Goal: Task Accomplishment & Management: Use online tool/utility

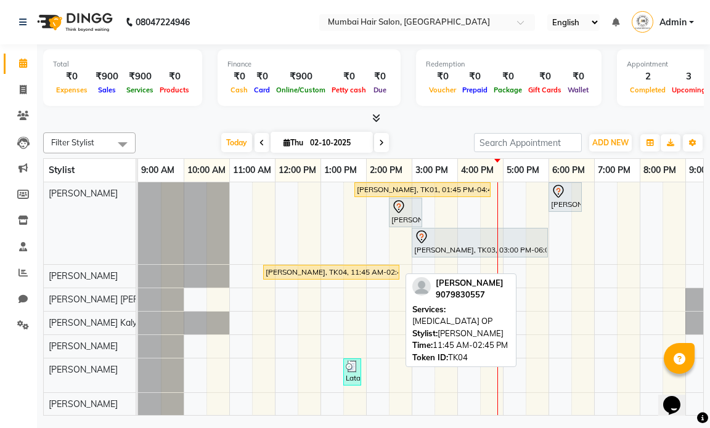
click at [322, 273] on div "[PERSON_NAME], TK04, 11:45 AM-02:45 PM, [MEDICAL_DATA] OP" at bounding box center [331, 272] width 134 height 11
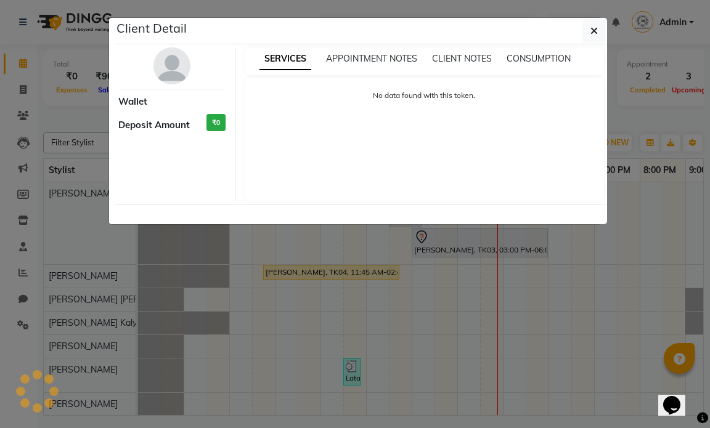
select select "1"
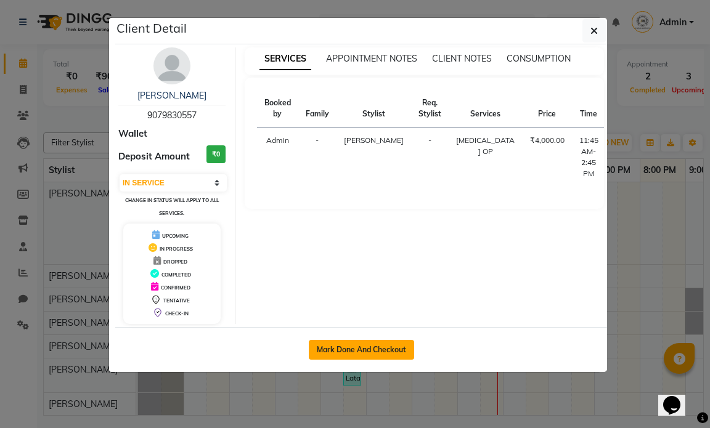
click at [337, 348] on button "Mark Done And Checkout" at bounding box center [361, 350] width 105 height 20
select select "service"
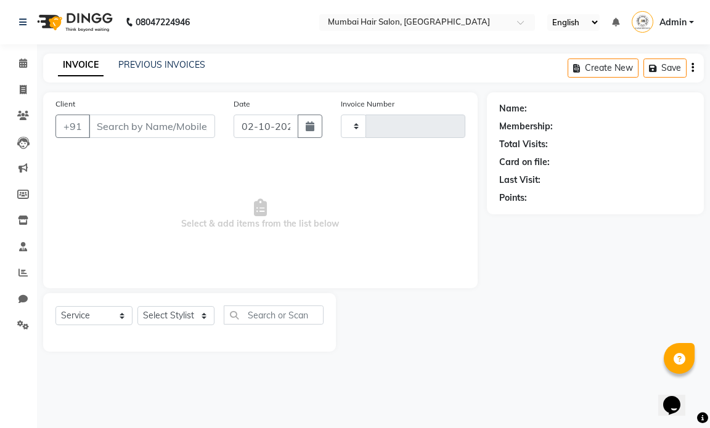
type input "1505"
select select "7487"
type input "9079830557"
select select "66012"
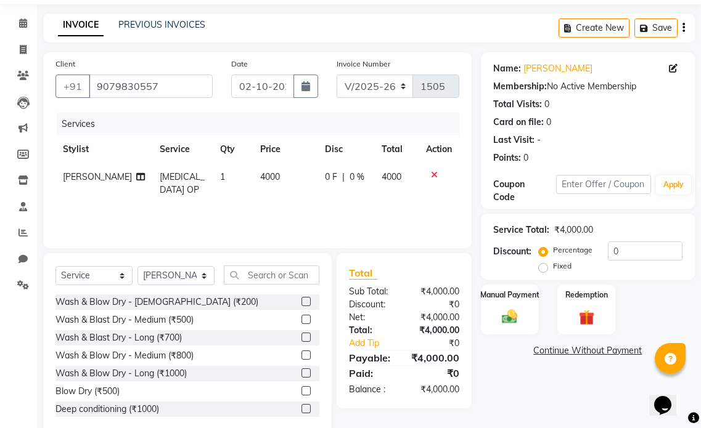
scroll to position [62, 0]
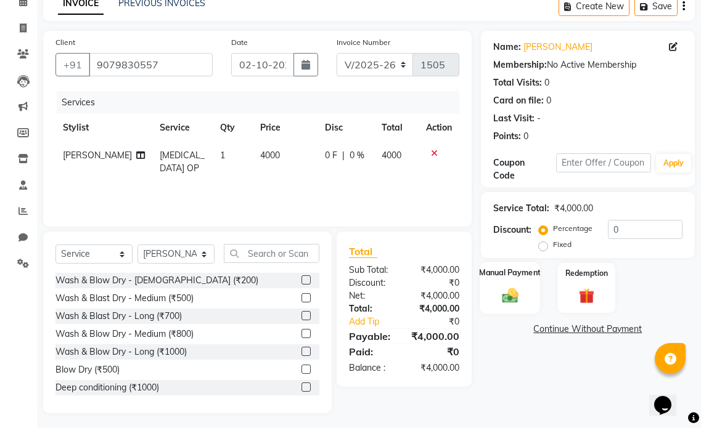
click at [509, 292] on img at bounding box center [510, 295] width 26 height 18
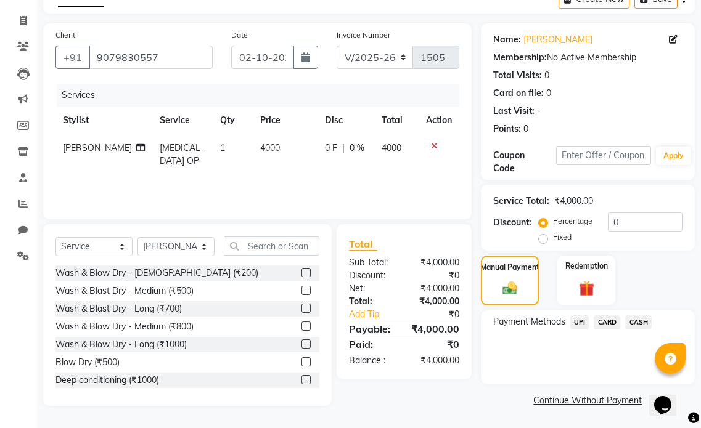
click at [573, 323] on span "UPI" at bounding box center [579, 323] width 19 height 14
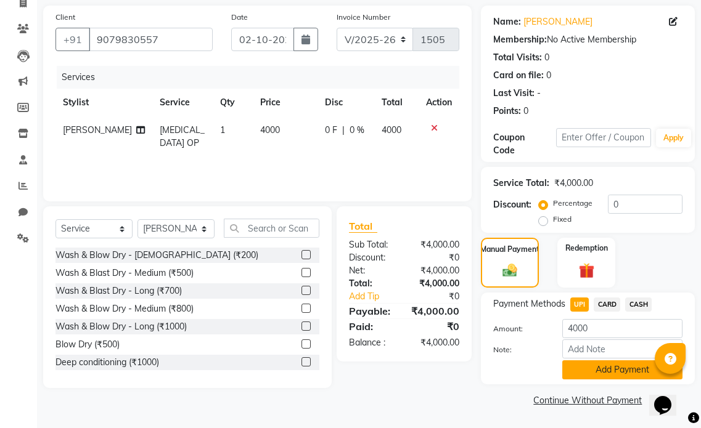
click at [578, 366] on button "Add Payment" at bounding box center [622, 370] width 120 height 19
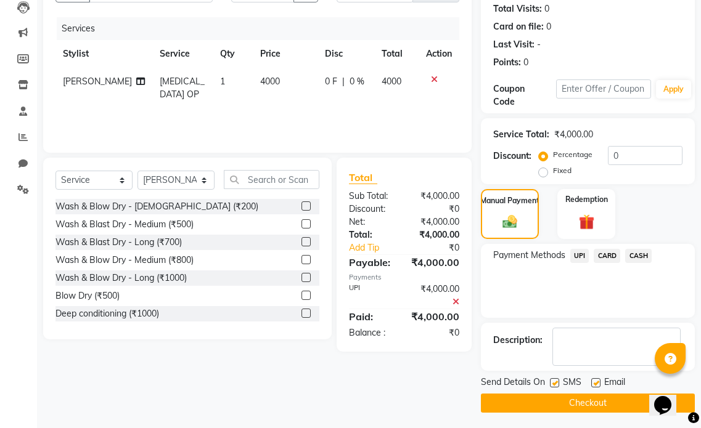
scroll to position [139, 0]
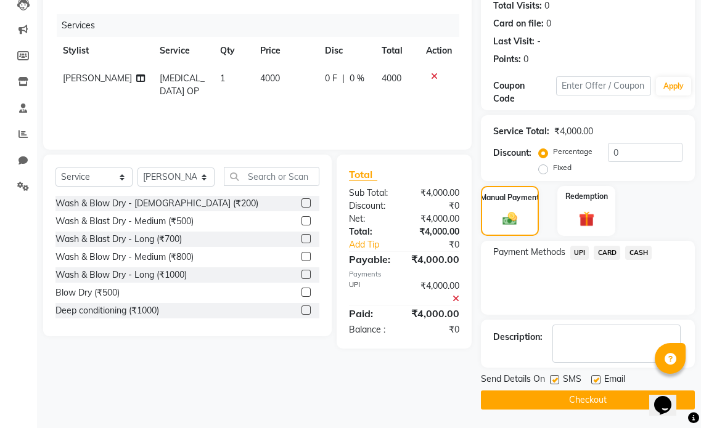
click at [597, 381] on label at bounding box center [595, 379] width 9 height 9
click at [597, 381] on input "checkbox" at bounding box center [595, 381] width 8 height 8
checkbox input "false"
click at [557, 378] on label at bounding box center [554, 379] width 9 height 9
click at [557, 378] on input "checkbox" at bounding box center [554, 381] width 8 height 8
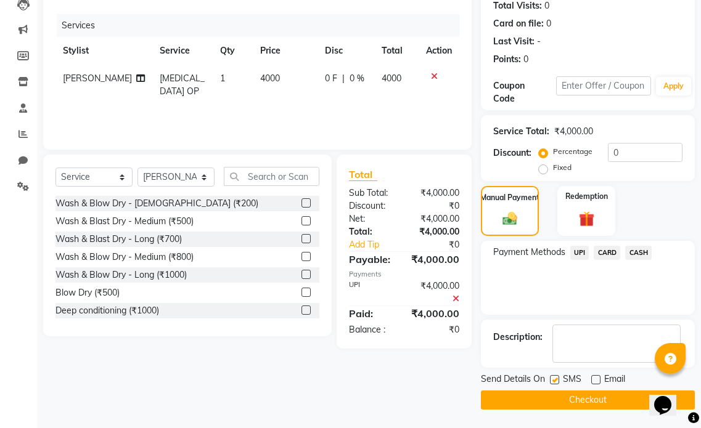
checkbox input "false"
click at [565, 396] on button "Checkout" at bounding box center [588, 400] width 214 height 19
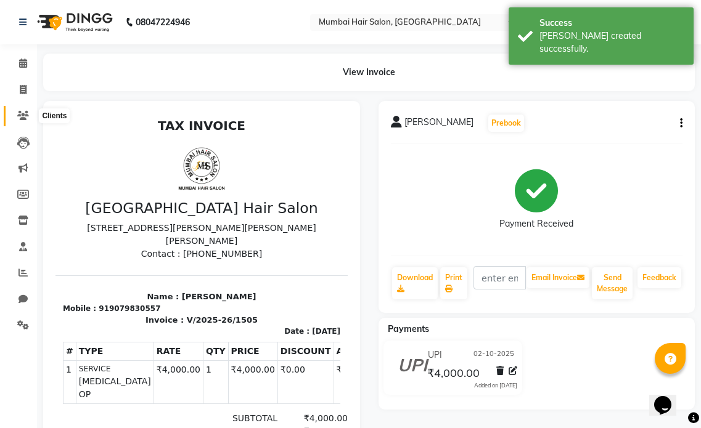
click at [19, 112] on icon at bounding box center [23, 115] width 12 height 9
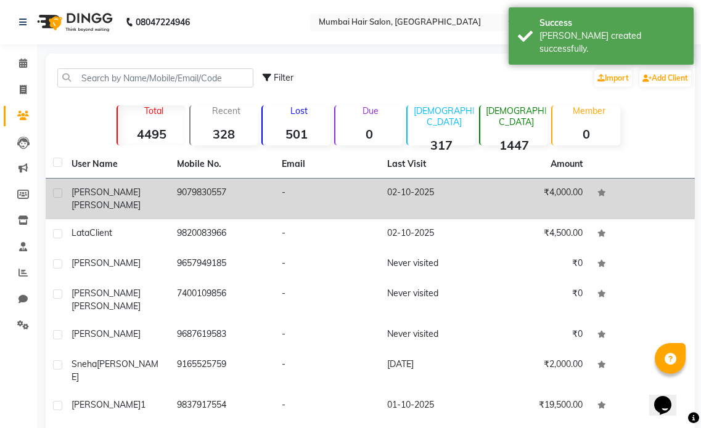
click at [164, 194] on td "[PERSON_NAME]" at bounding box center [116, 199] width 105 height 41
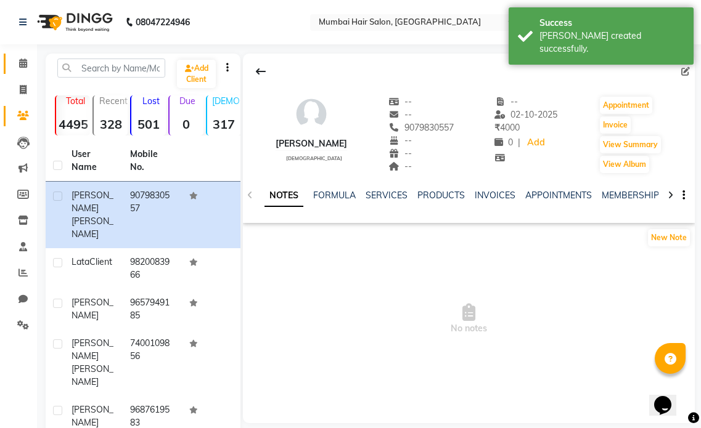
click at [23, 58] on span at bounding box center [23, 64] width 22 height 14
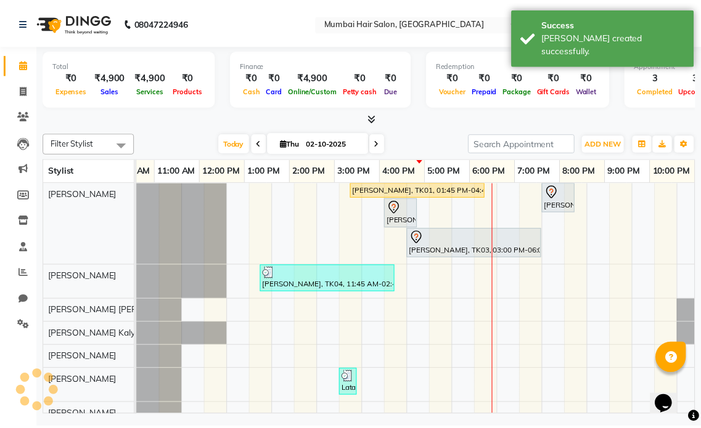
scroll to position [0, 73]
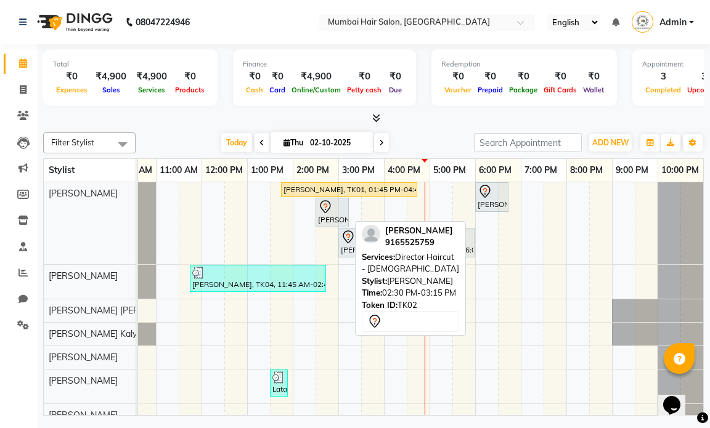
click at [343, 211] on div at bounding box center [332, 207] width 28 height 15
select select "7"
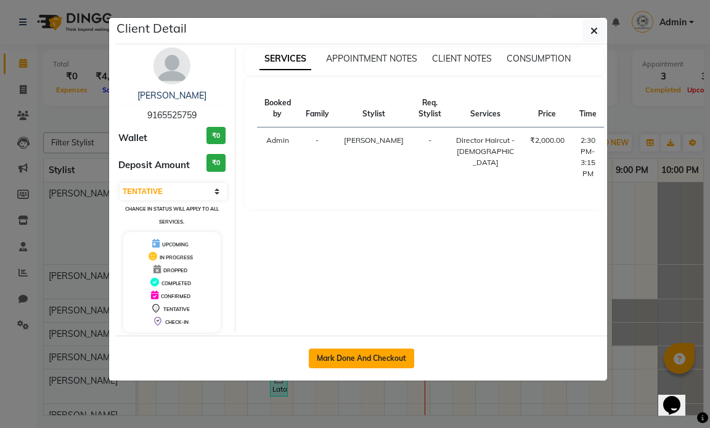
click at [332, 355] on button "Mark Done And Checkout" at bounding box center [361, 359] width 105 height 20
select select "7487"
select select "service"
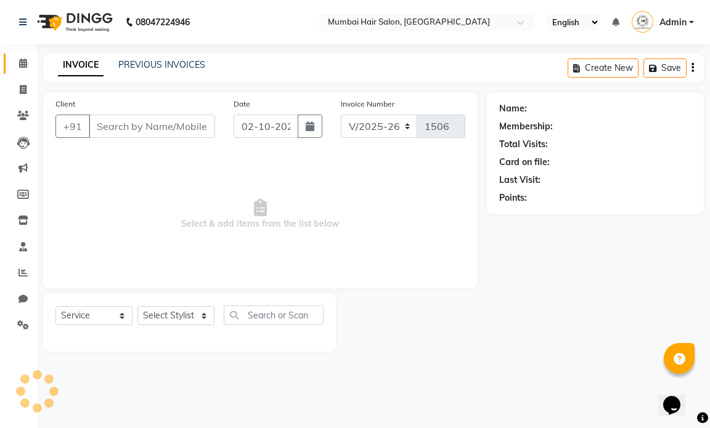
type input "9165525759"
select select "66010"
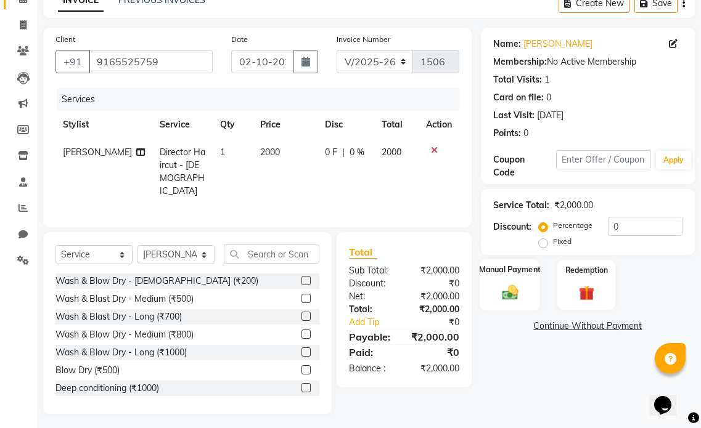
scroll to position [65, 0]
click at [503, 298] on img at bounding box center [510, 291] width 26 height 18
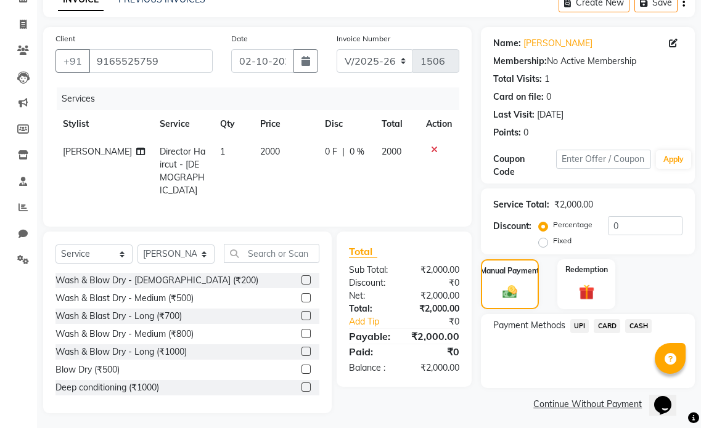
click at [576, 325] on span "UPI" at bounding box center [579, 326] width 19 height 14
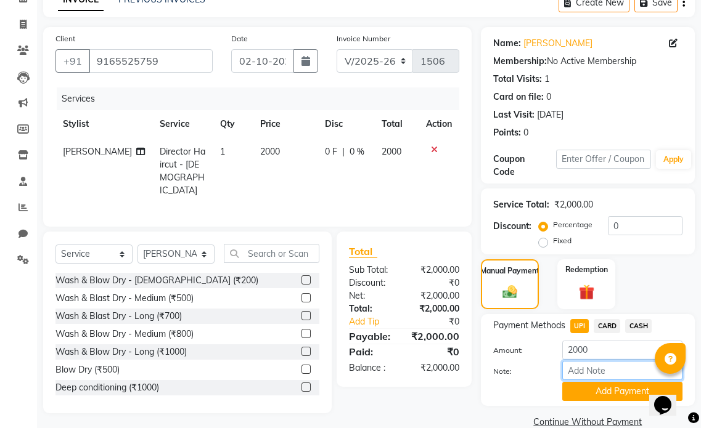
click at [578, 378] on input "Note:" at bounding box center [622, 370] width 120 height 19
click at [581, 393] on button "Add Payment" at bounding box center [622, 391] width 120 height 19
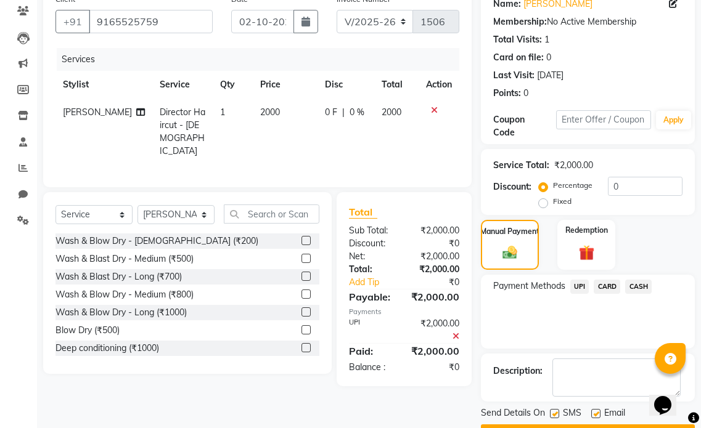
scroll to position [127, 0]
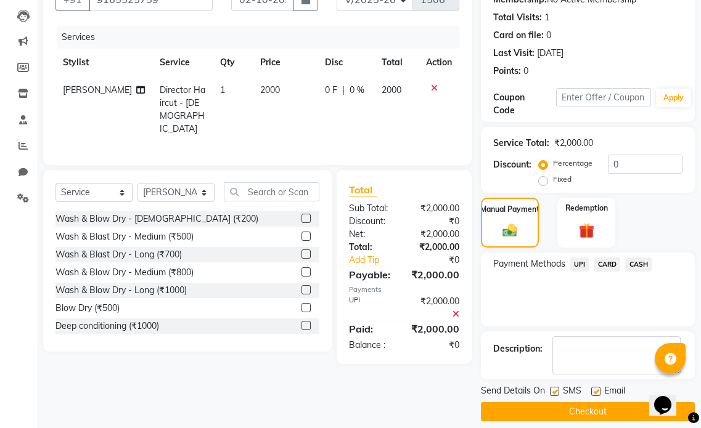
click at [594, 394] on label at bounding box center [595, 391] width 9 height 9
click at [594, 394] on input "checkbox" at bounding box center [595, 392] width 8 height 8
checkbox input "false"
click at [555, 391] on label at bounding box center [554, 391] width 9 height 9
click at [555, 391] on input "checkbox" at bounding box center [554, 392] width 8 height 8
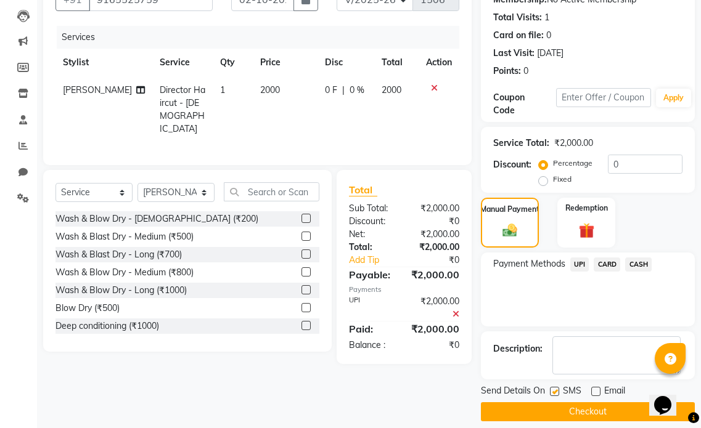
checkbox input "false"
click at [558, 405] on button "Checkout" at bounding box center [588, 411] width 214 height 19
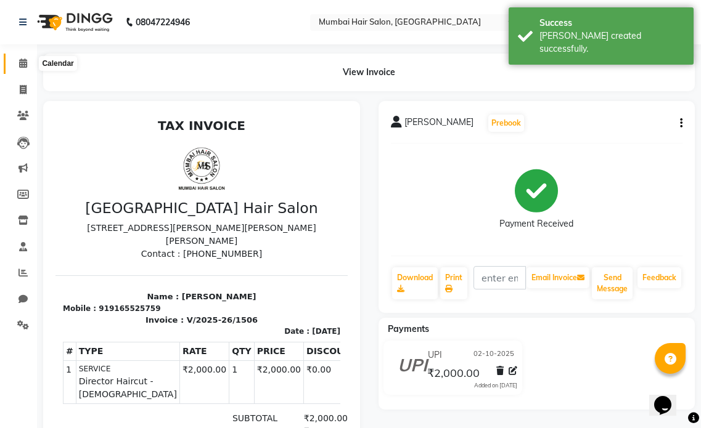
click at [23, 62] on icon at bounding box center [23, 63] width 8 height 9
